Goal: Task Accomplishment & Management: Complete application form

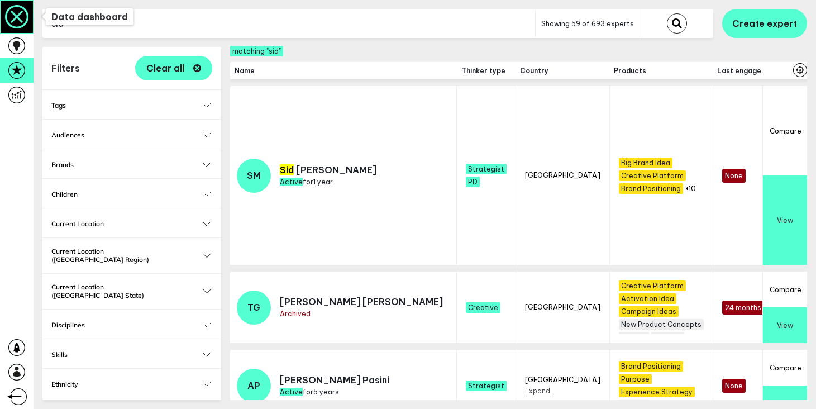
scroll to position [362, 0]
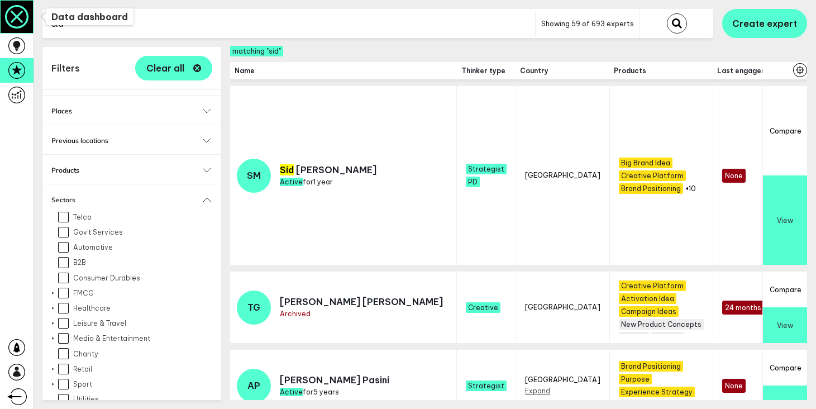
click at [10, 23] on icon at bounding box center [17, 17] width 32 height 32
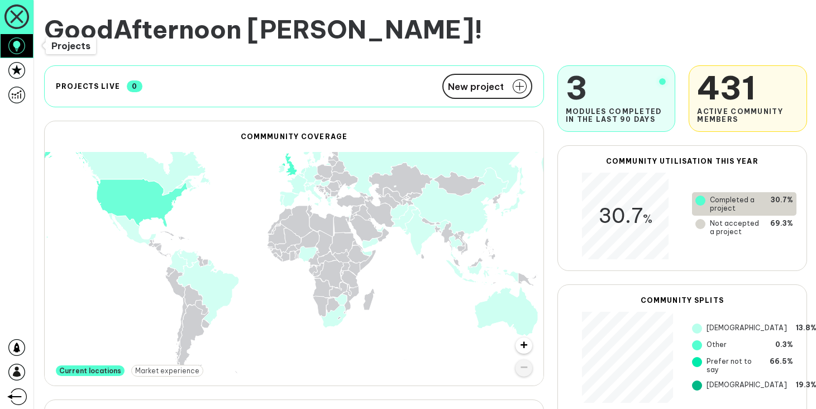
click at [20, 47] on icon at bounding box center [16, 45] width 17 height 17
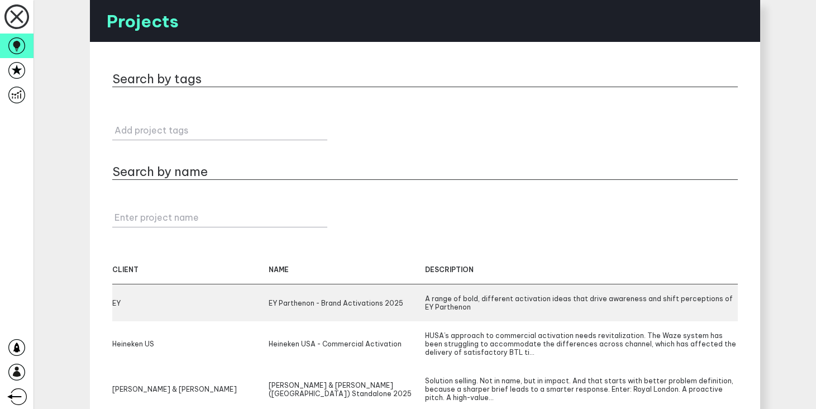
click at [362, 294] on div "EY EY Parthenon - Brand Activations 2025 A range of bold, different activation …" at bounding box center [424, 302] width 625 height 37
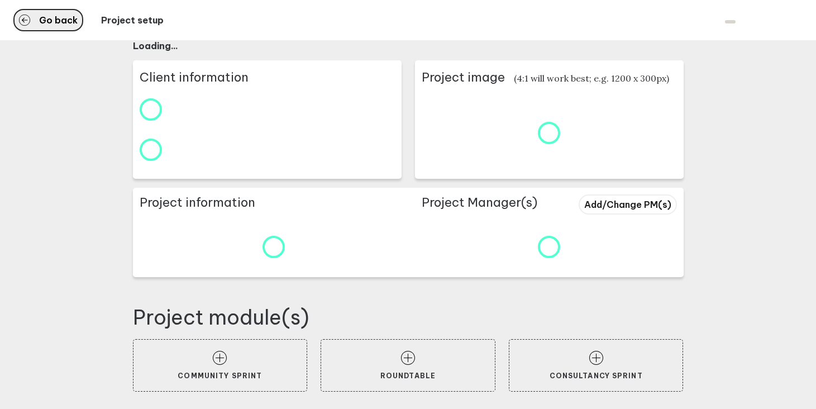
click at [59, 22] on span "Go back" at bounding box center [58, 20] width 39 height 9
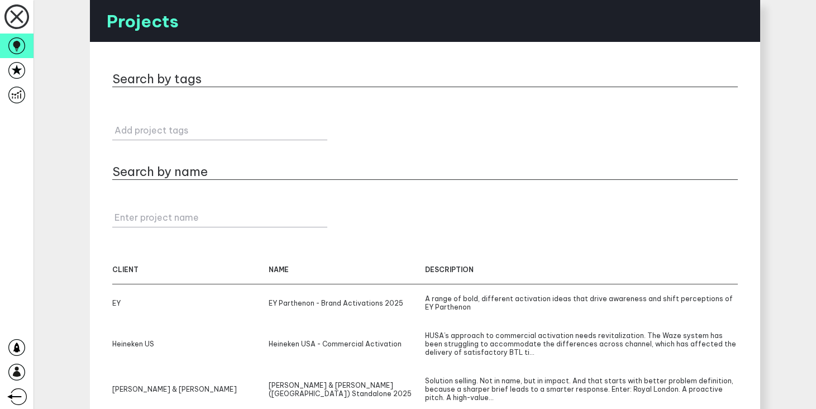
scroll to position [276, 0]
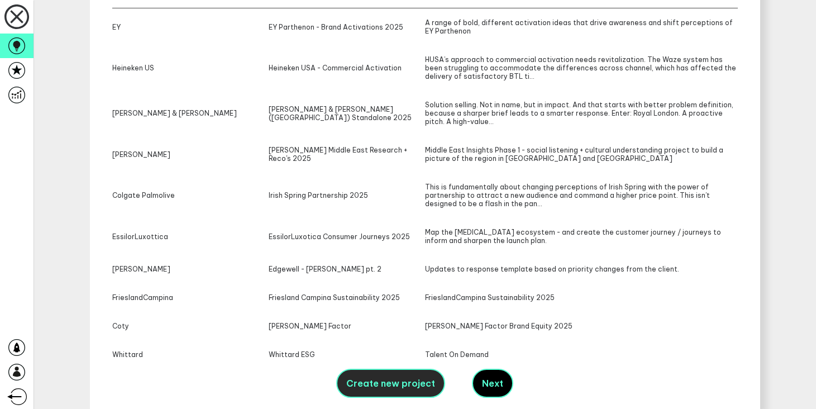
click at [403, 379] on span "Create new project" at bounding box center [390, 382] width 89 height 11
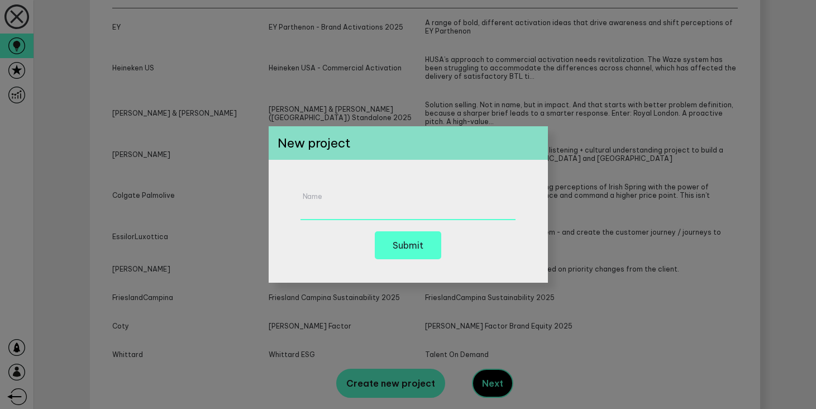
click at [342, 201] on div "Name" at bounding box center [407, 206] width 215 height 28
type input "test"
click at [325, 257] on div "test Name Submit" at bounding box center [408, 221] width 279 height 123
click at [405, 250] on button "Submit" at bounding box center [408, 245] width 66 height 28
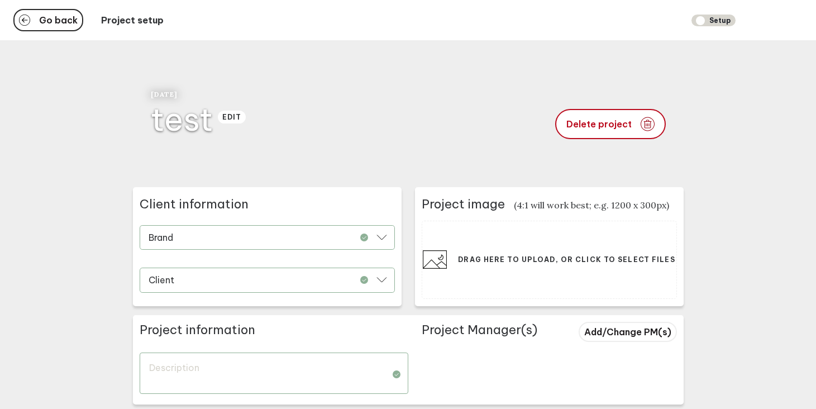
scroll to position [127, 0]
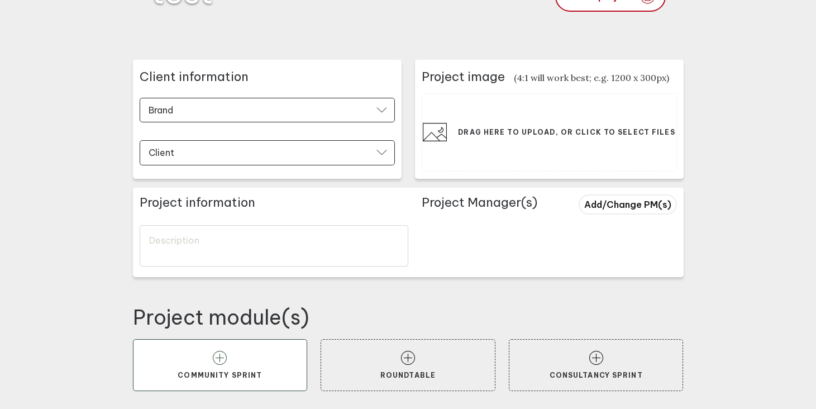
click at [236, 365] on button "Community Sprint" at bounding box center [220, 365] width 175 height 52
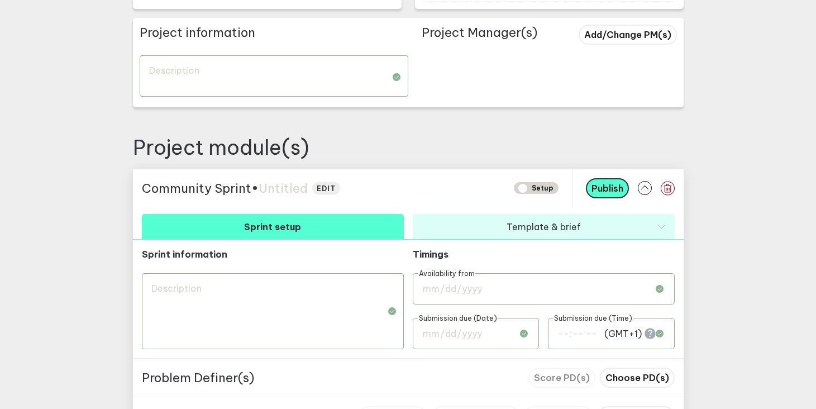
scroll to position [305, 0]
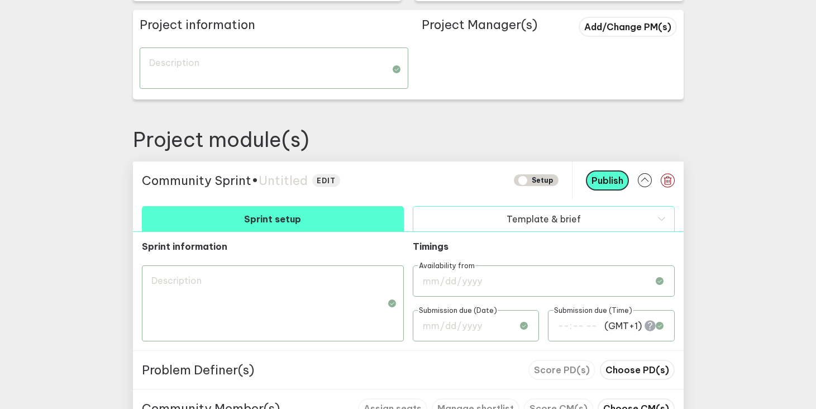
click at [568, 220] on button "Template & brief" at bounding box center [544, 218] width 262 height 25
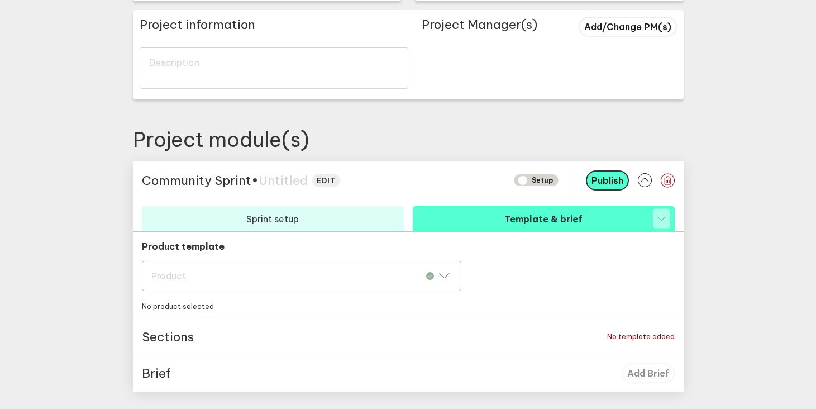
scroll to position [376, 0]
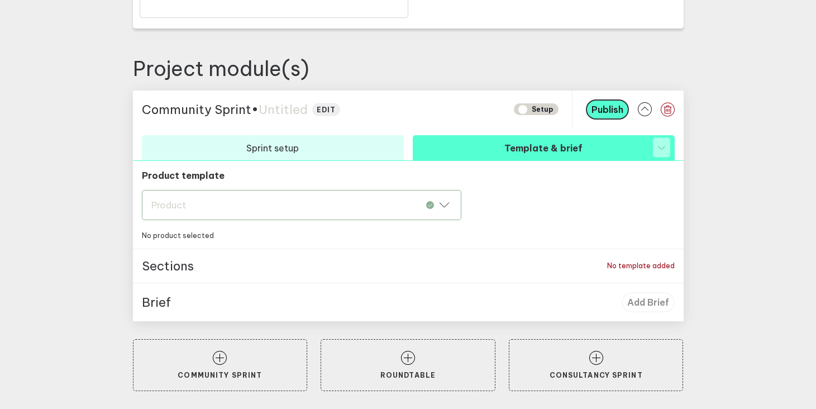
click at [422, 304] on div "Brief Add Brief" at bounding box center [408, 302] width 533 height 20
